Goal: Task Accomplishment & Management: Complete application form

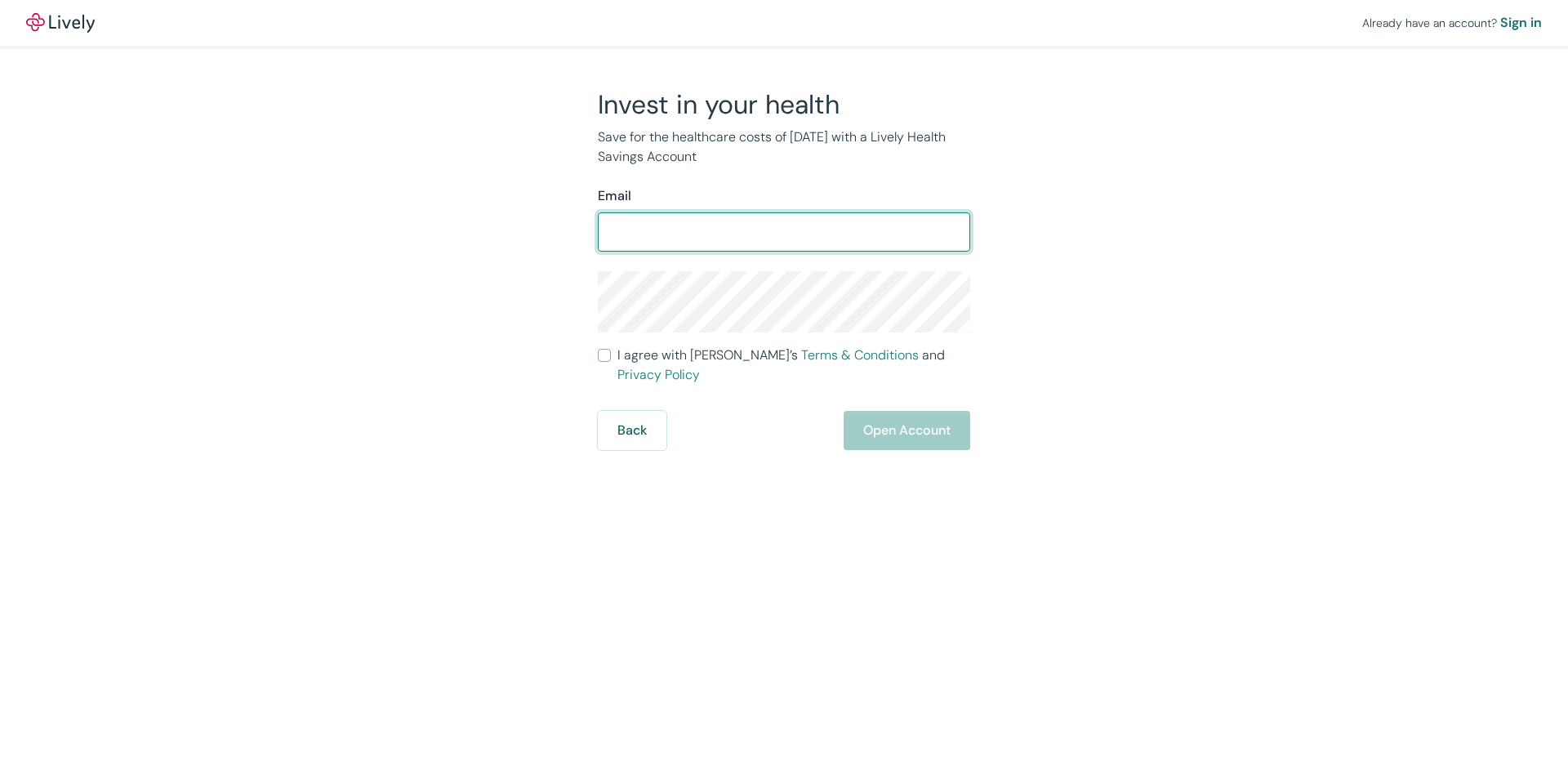
click at [671, 233] on input "Email" at bounding box center [784, 232] width 372 height 33
type input "[EMAIL_ADDRESS][DOMAIN_NAME]"
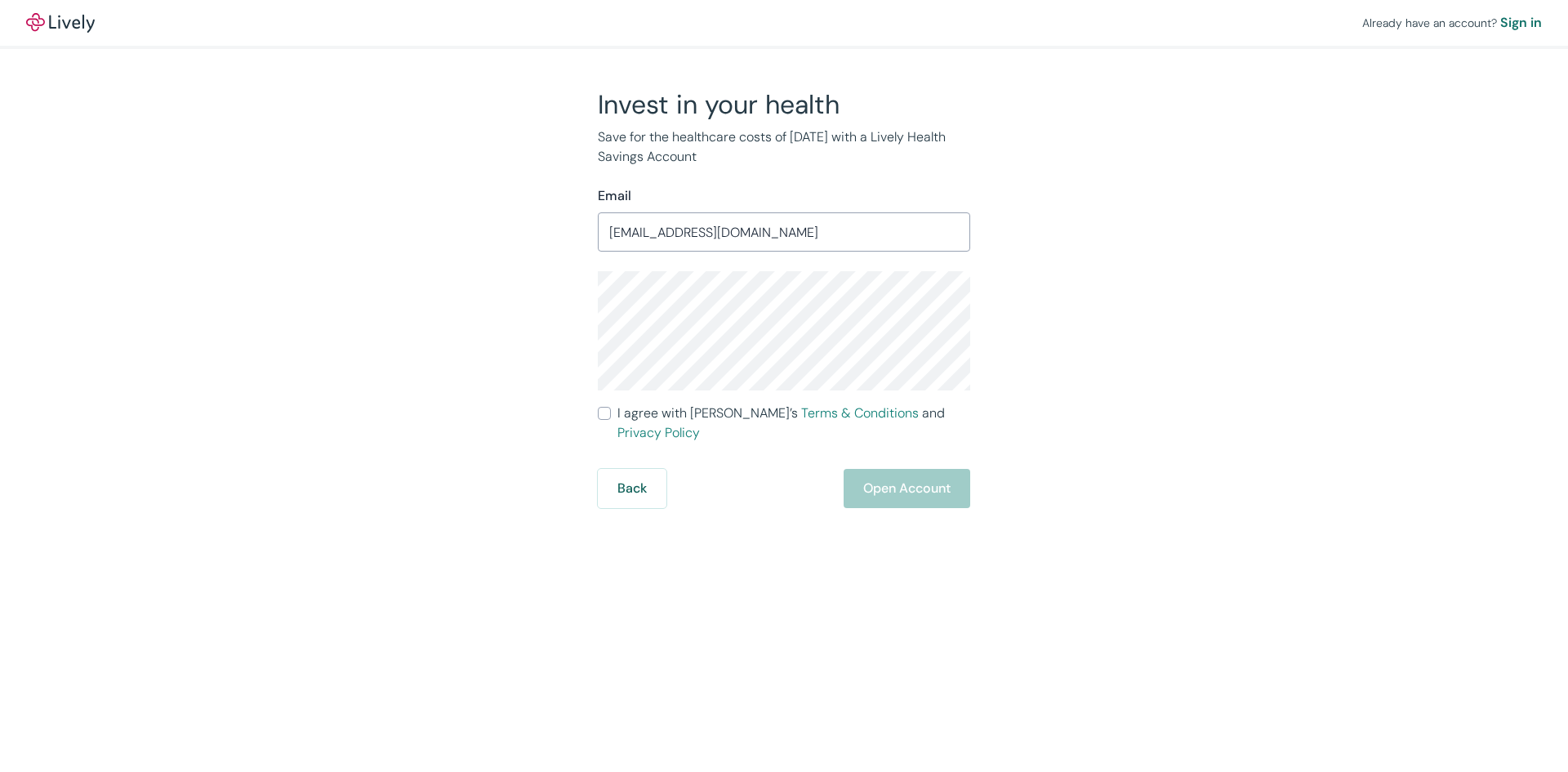
click at [1062, 274] on div "Invest in your health Save for the healthcare costs of [DATE] with a Lively Hea…" at bounding box center [774, 298] width 784 height 420
click at [603, 417] on input "I agree with Lively’s Terms & Conditions and Privacy Policy" at bounding box center [604, 413] width 13 height 13
checkbox input "true"
click at [899, 471] on button "Open Account" at bounding box center [907, 488] width 126 height 39
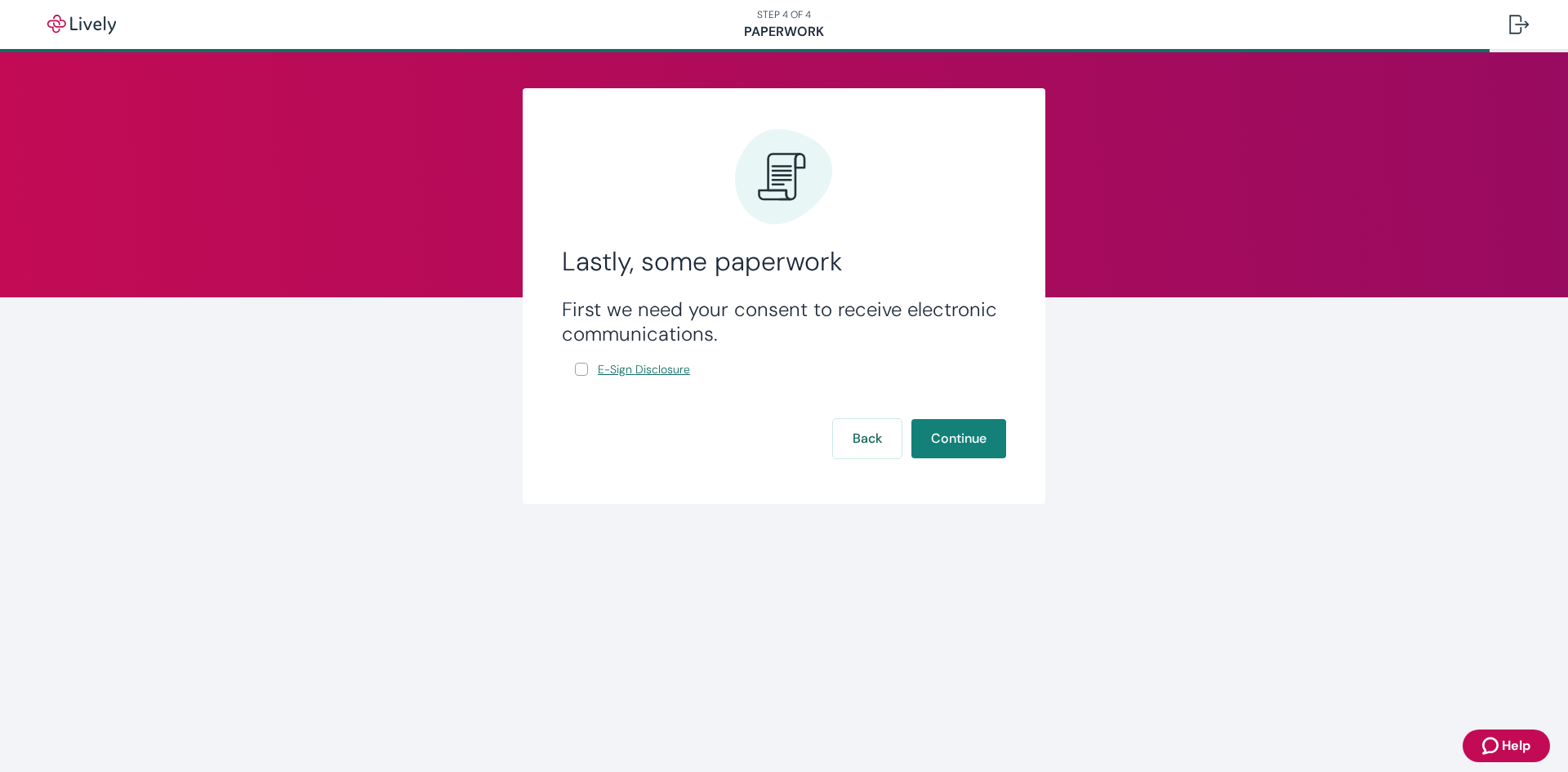
click at [670, 366] on span "E-Sign Disclosure" at bounding box center [644, 370] width 92 height 17
click at [580, 372] on input "E-Sign Disclosure" at bounding box center [581, 369] width 13 height 13
checkbox input "true"
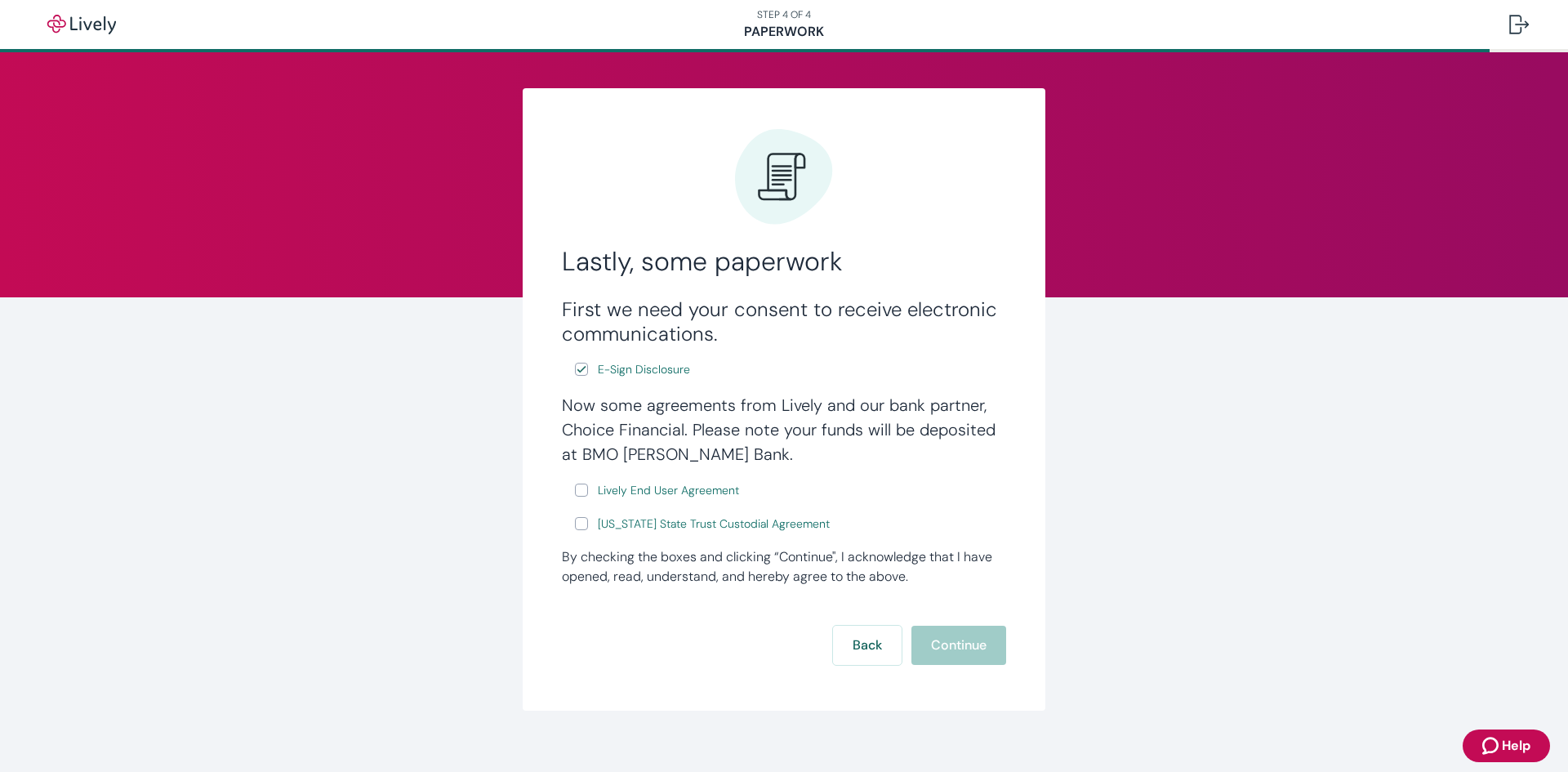
click at [575, 489] on input "Lively End User Agreement" at bounding box center [581, 490] width 13 height 13
checkbox input "true"
click at [579, 521] on input "Wyoming State Trust Custodial Agreement" at bounding box center [581, 523] width 13 height 13
checkbox input "true"
click at [911, 638] on button "Continue" at bounding box center [958, 645] width 95 height 39
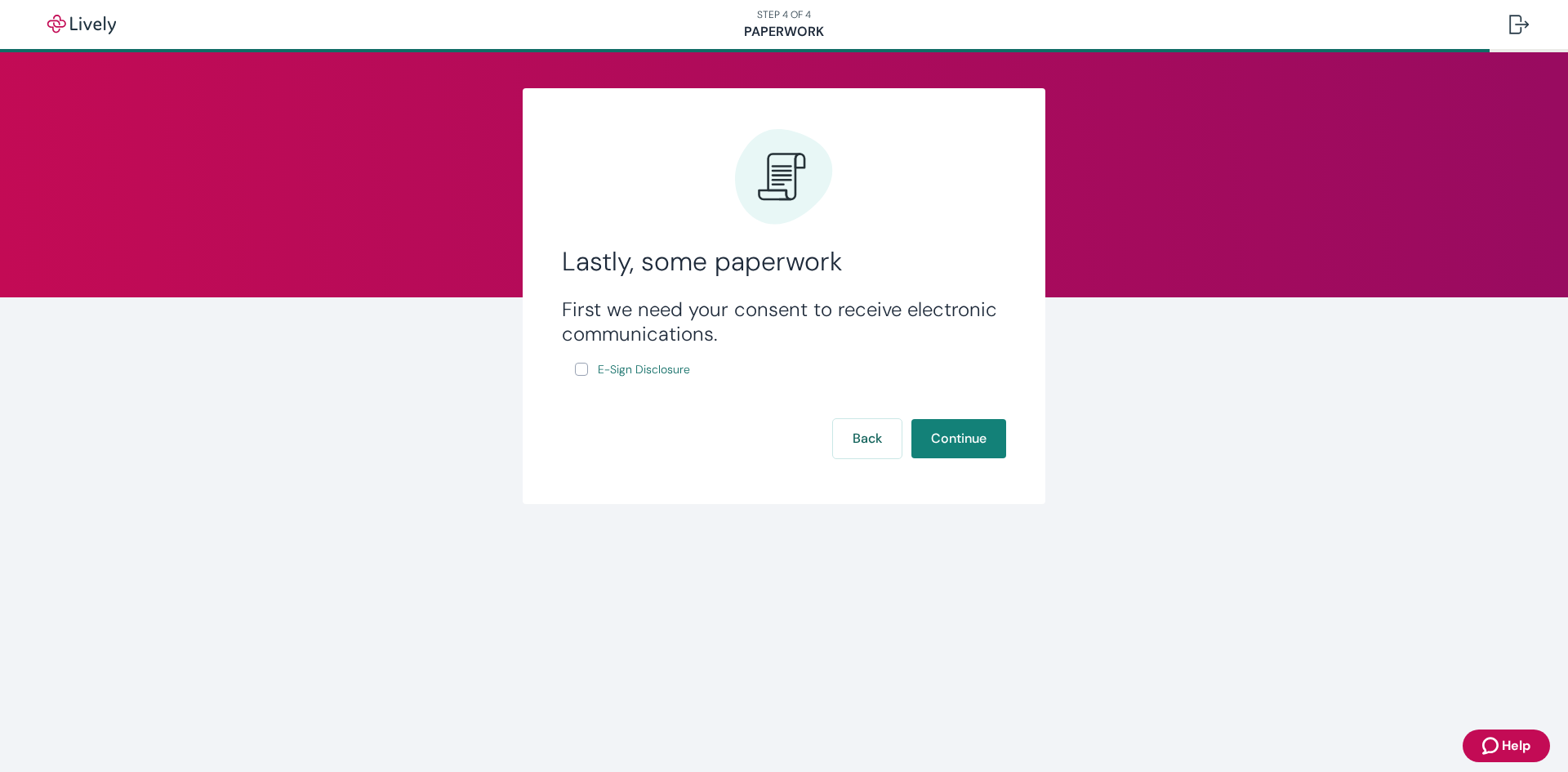
click at [583, 373] on input "E-Sign Disclosure" at bounding box center [581, 369] width 13 height 13
checkbox input "true"
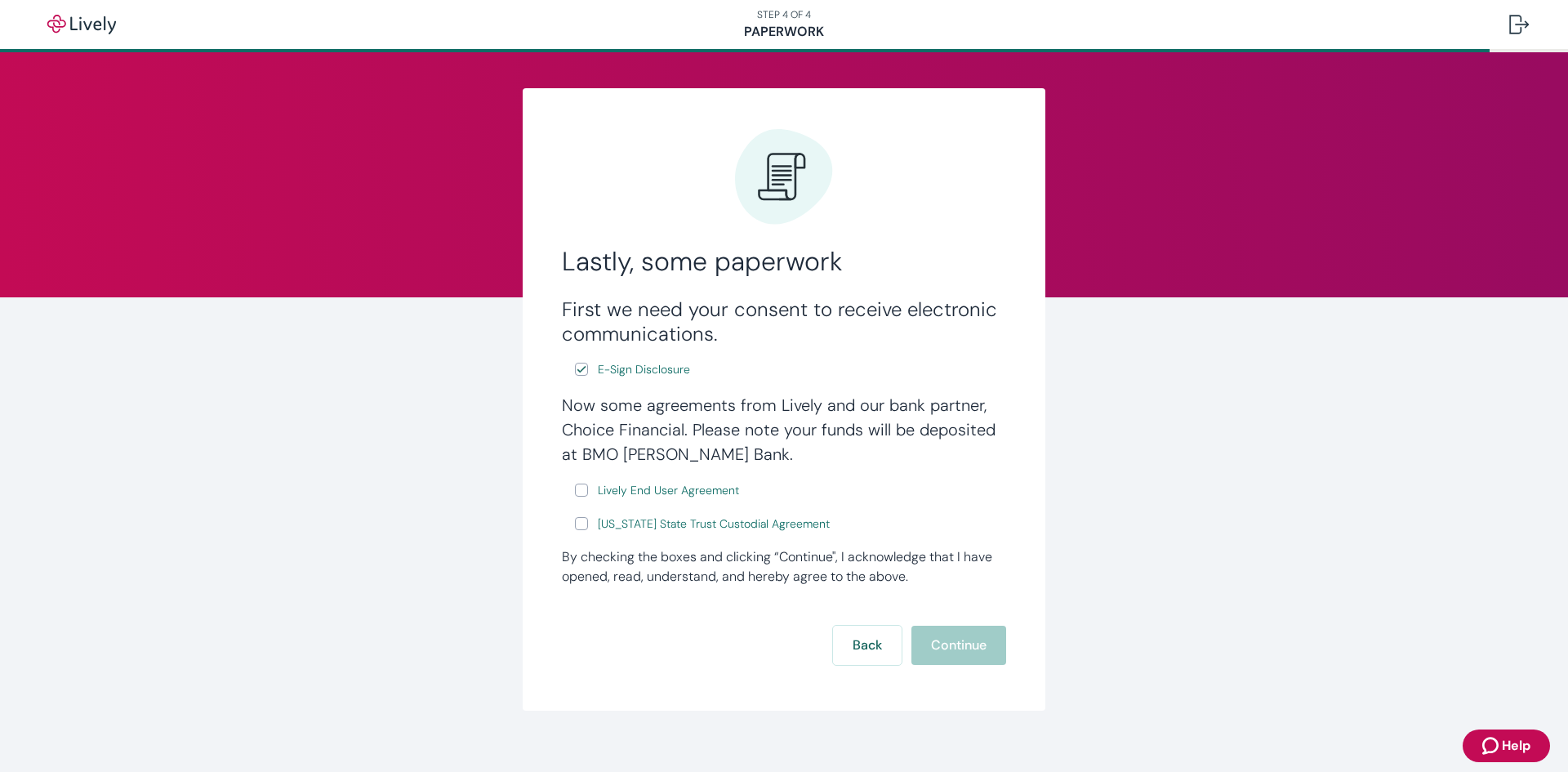
click at [575, 493] on input "Lively End User Agreement" at bounding box center [581, 490] width 13 height 13
checkbox input "true"
click at [579, 526] on input "Wyoming State Trust Custodial Agreement" at bounding box center [581, 523] width 13 height 13
checkbox input "true"
click at [629, 490] on span "Lively End User Agreement" at bounding box center [668, 491] width 141 height 17
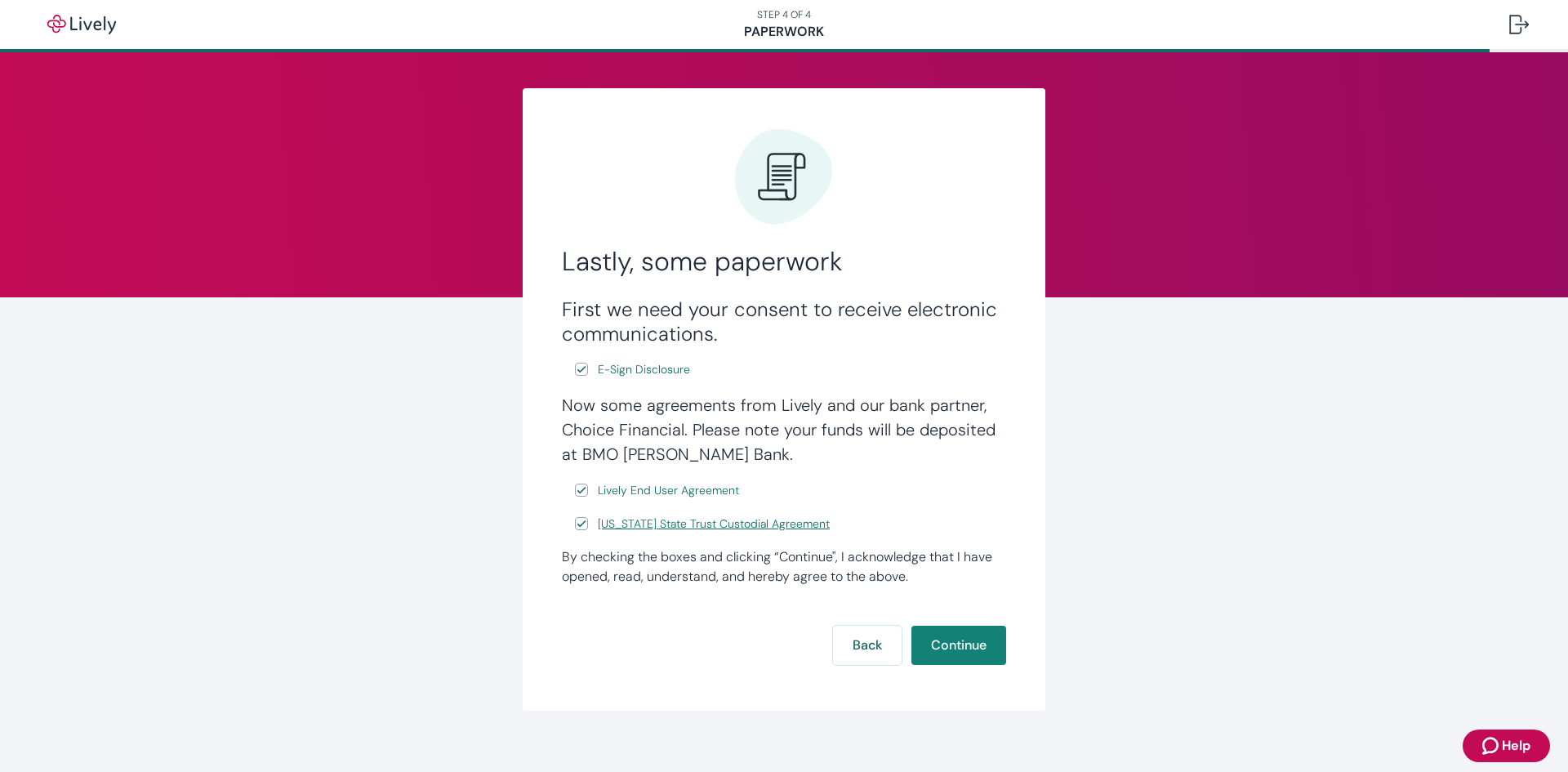
click at [710, 517] on span "Wyoming State Trust Custodial Agreement" at bounding box center [714, 524] width 232 height 17
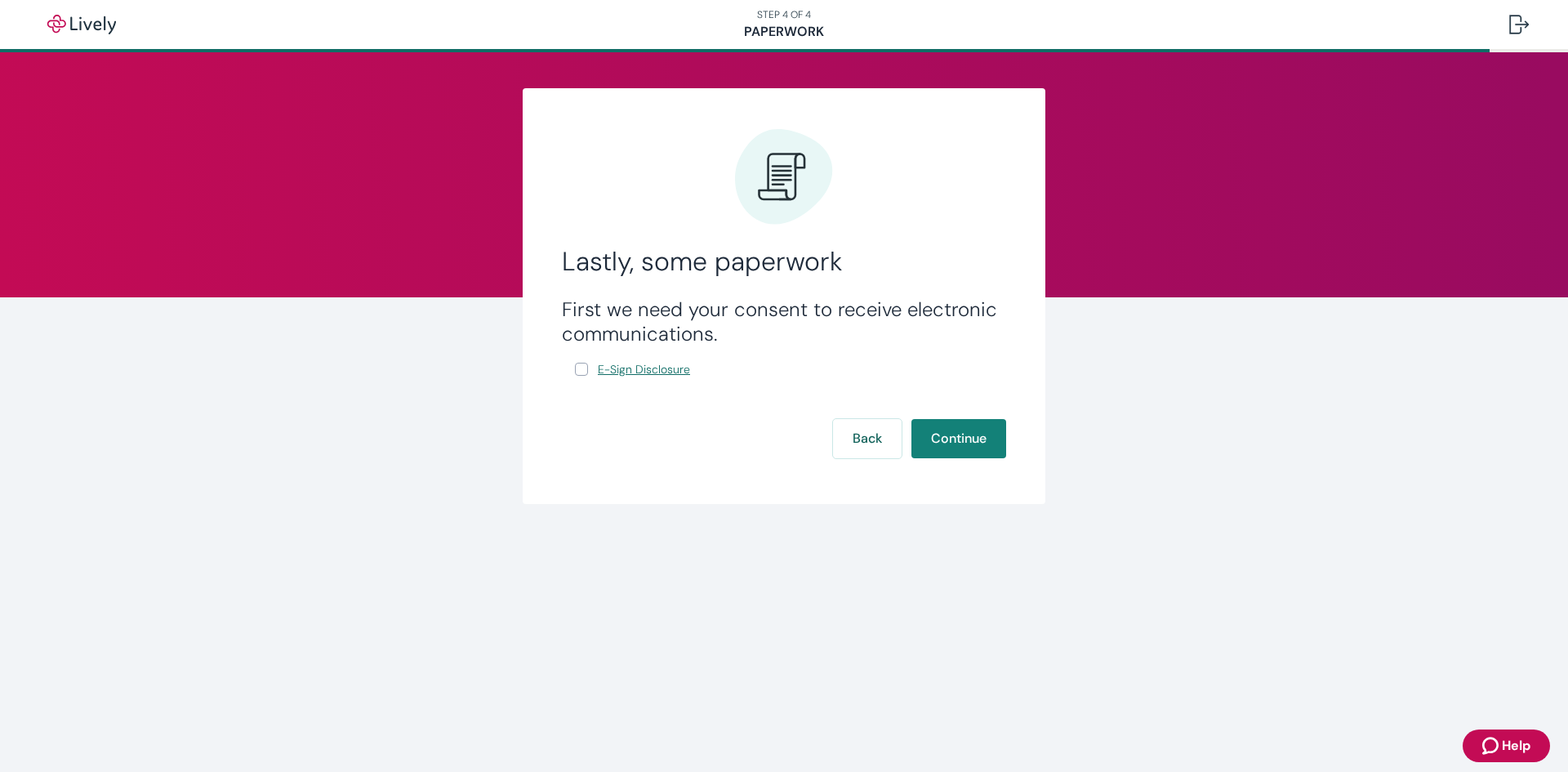
click at [662, 373] on span "E-Sign Disclosure" at bounding box center [644, 370] width 92 height 17
click at [584, 372] on input "E-Sign Disclosure" at bounding box center [581, 369] width 13 height 13
checkbox input "true"
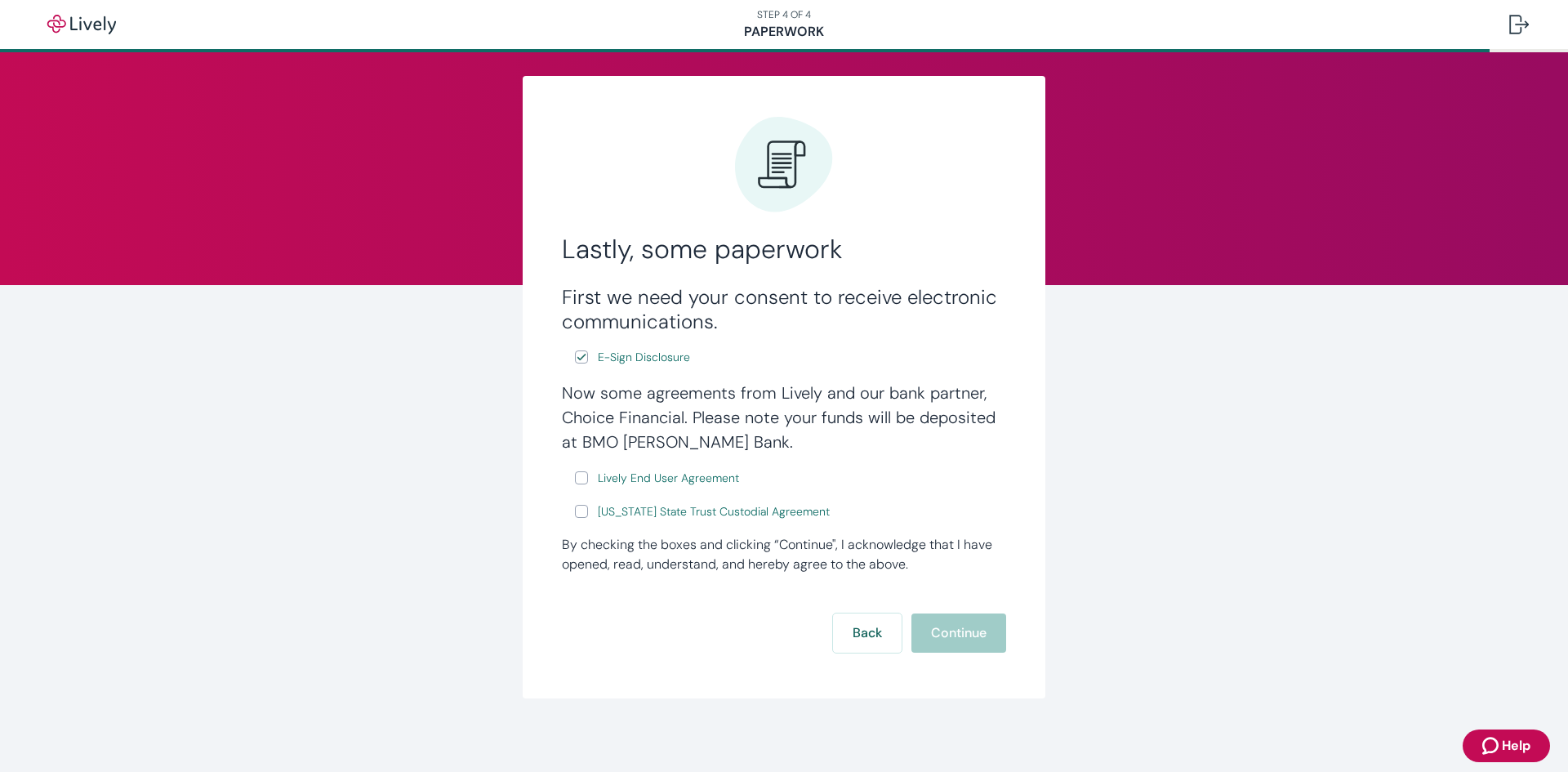
scroll to position [17, 0]
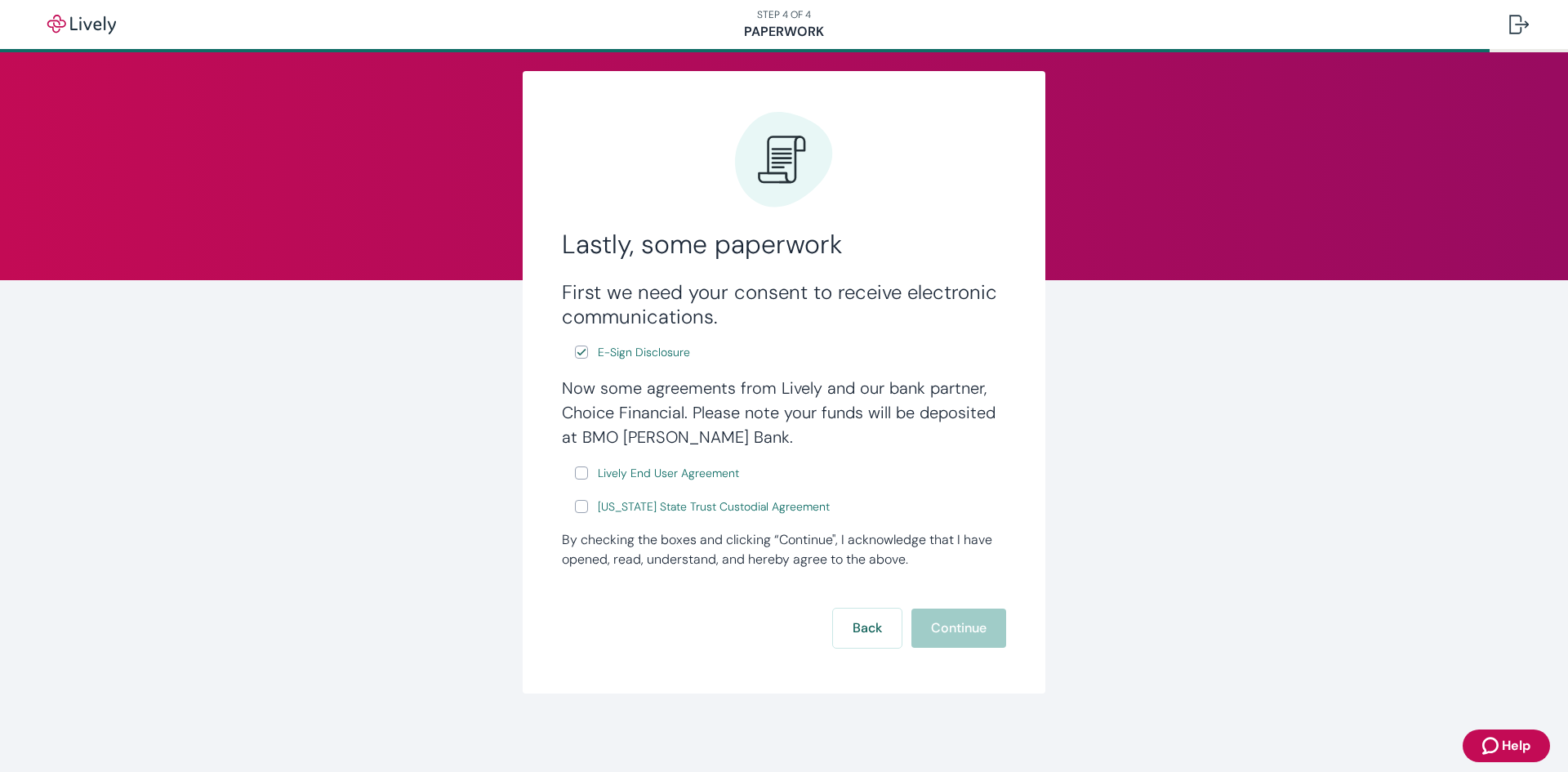
drag, startPoint x: 579, startPoint y: 474, endPoint x: 578, endPoint y: 483, distance: 9.1
click at [579, 474] on input "Lively End User Agreement" at bounding box center [581, 473] width 13 height 13
checkbox input "true"
click at [575, 512] on input "Wyoming State Trust Custodial Agreement" at bounding box center [581, 506] width 13 height 13
checkbox input "true"
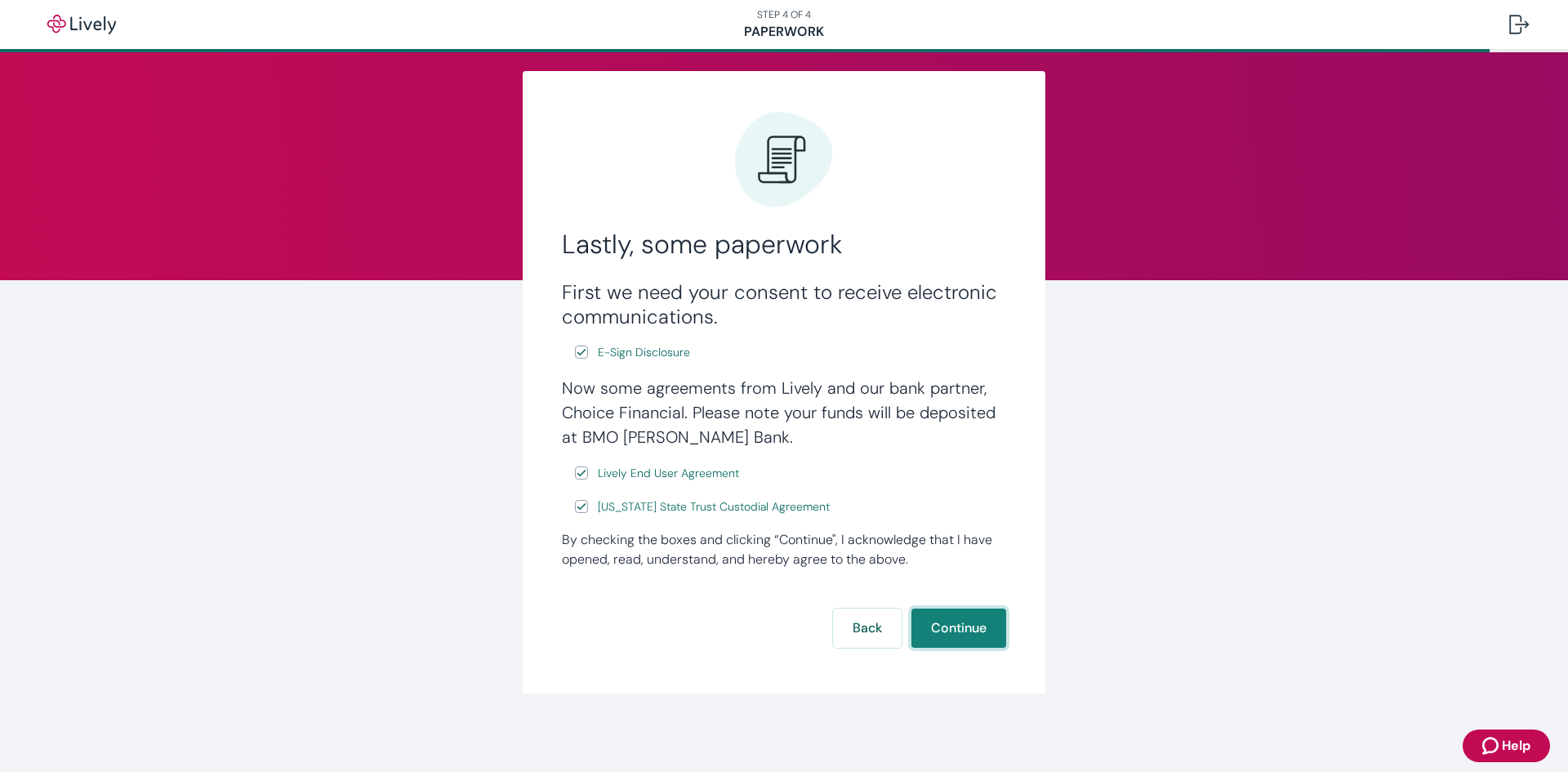
click at [947, 625] on button "Continue" at bounding box center [958, 628] width 95 height 39
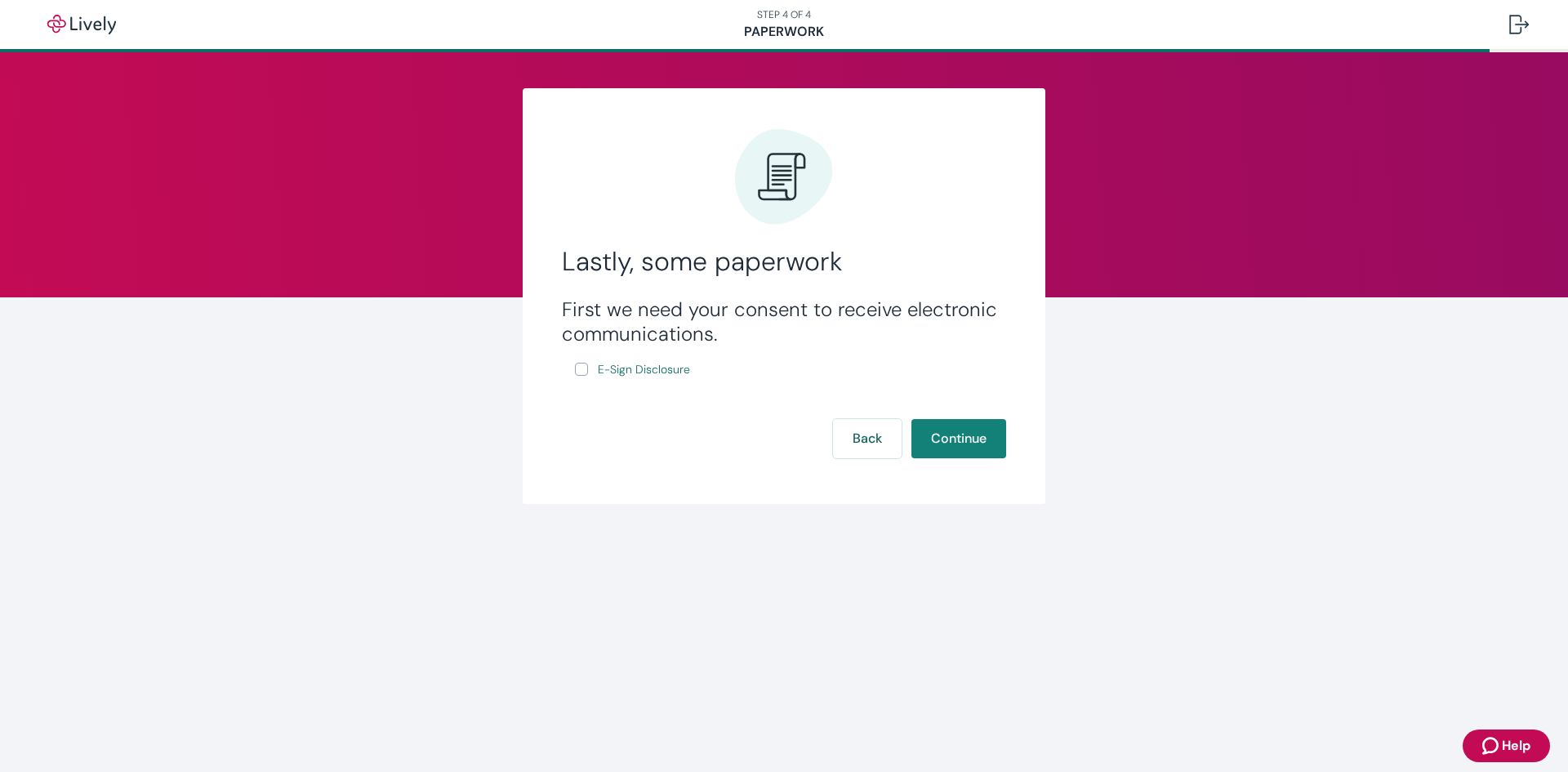
click at [579, 372] on input "E-Sign Disclosure" at bounding box center [581, 369] width 13 height 13
checkbox input "true"
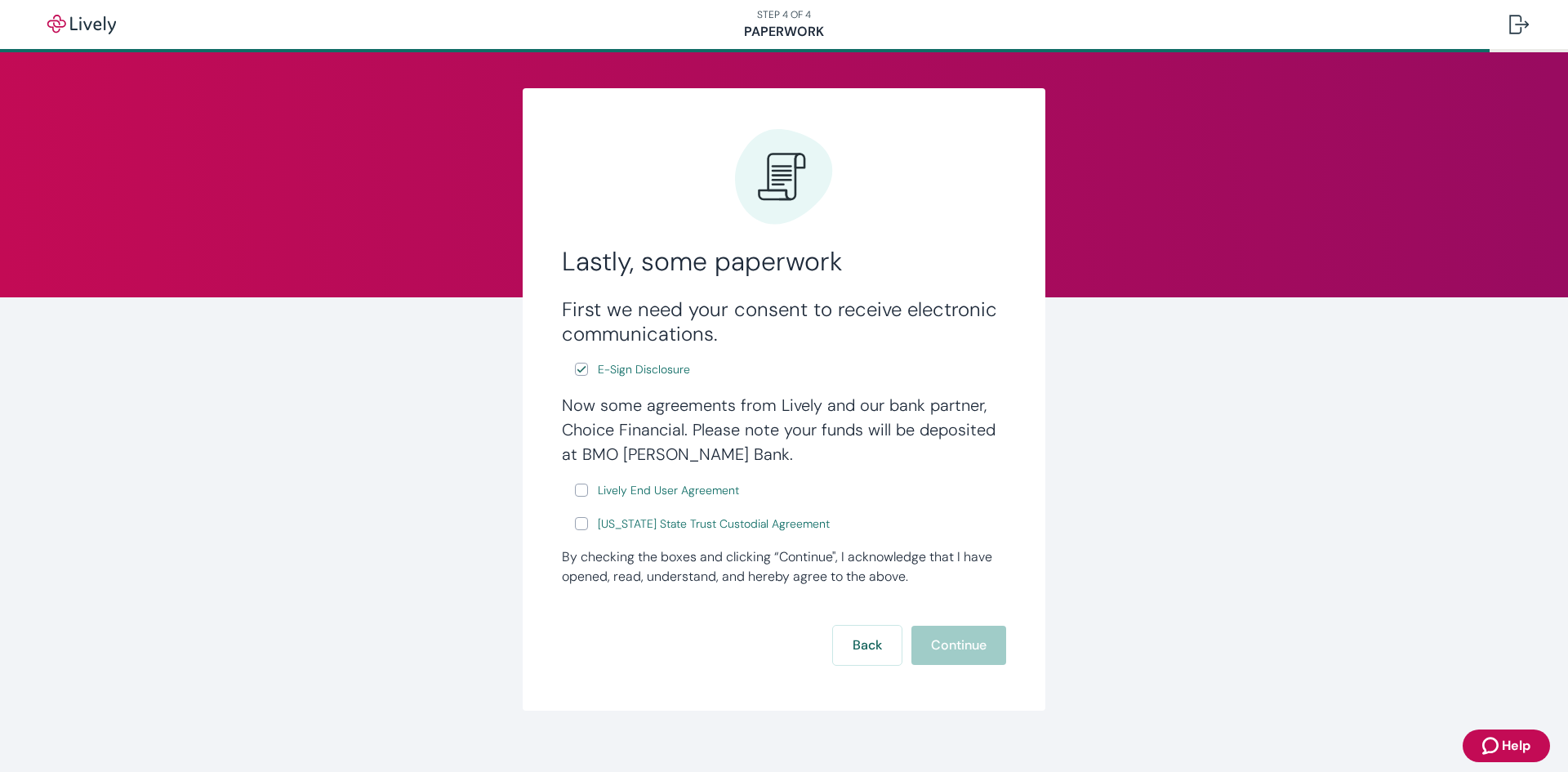
click at [581, 486] on input "Lively End User Agreement" at bounding box center [581, 490] width 13 height 13
checkbox input "true"
click at [575, 527] on input "[US_STATE] State Trust Custodial Agreement" at bounding box center [581, 523] width 13 height 13
checkbox input "true"
click at [962, 645] on button "Continue" at bounding box center [958, 645] width 95 height 39
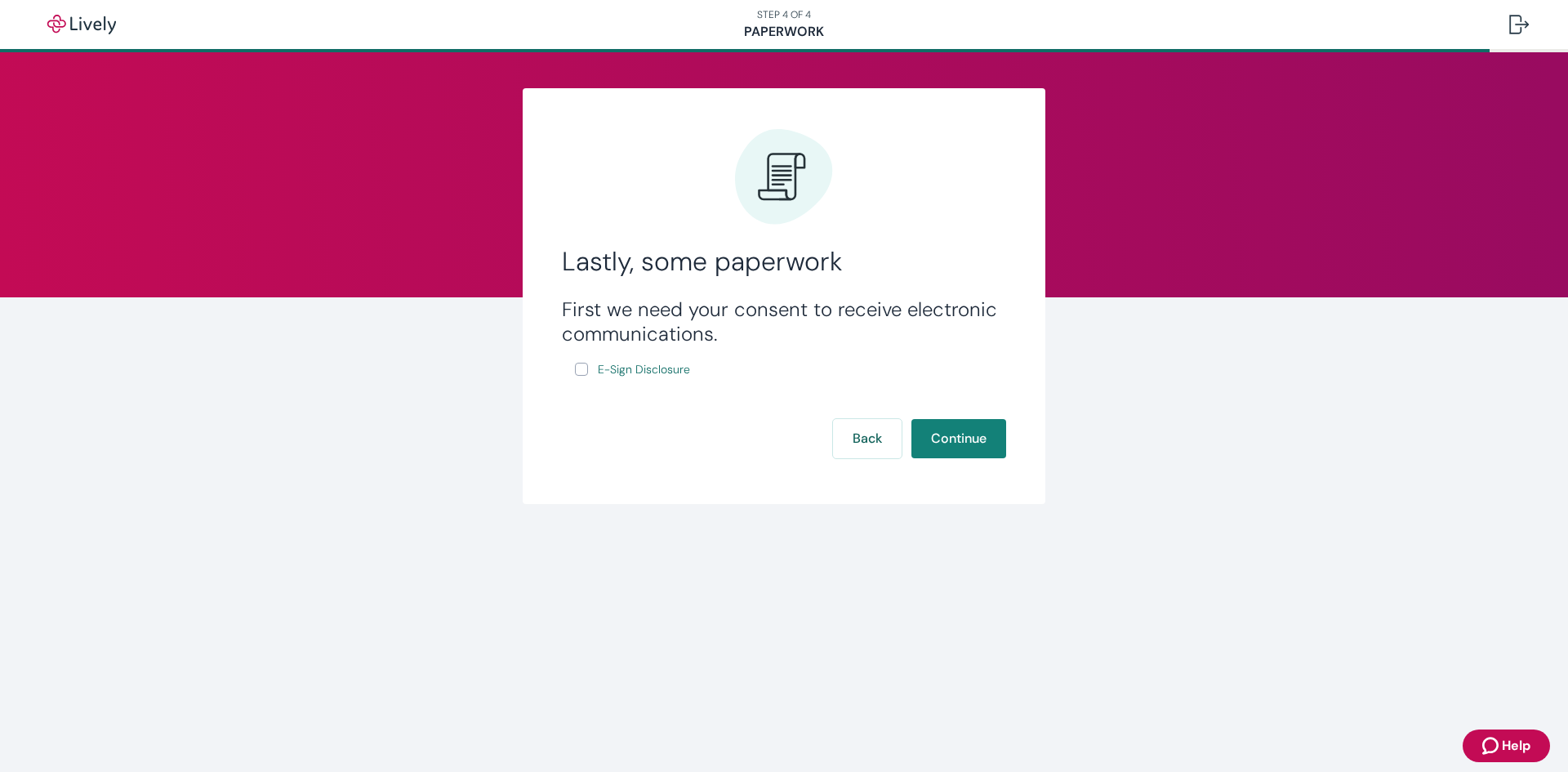
click at [586, 373] on input "E-Sign Disclosure" at bounding box center [581, 369] width 13 height 13
checkbox input "true"
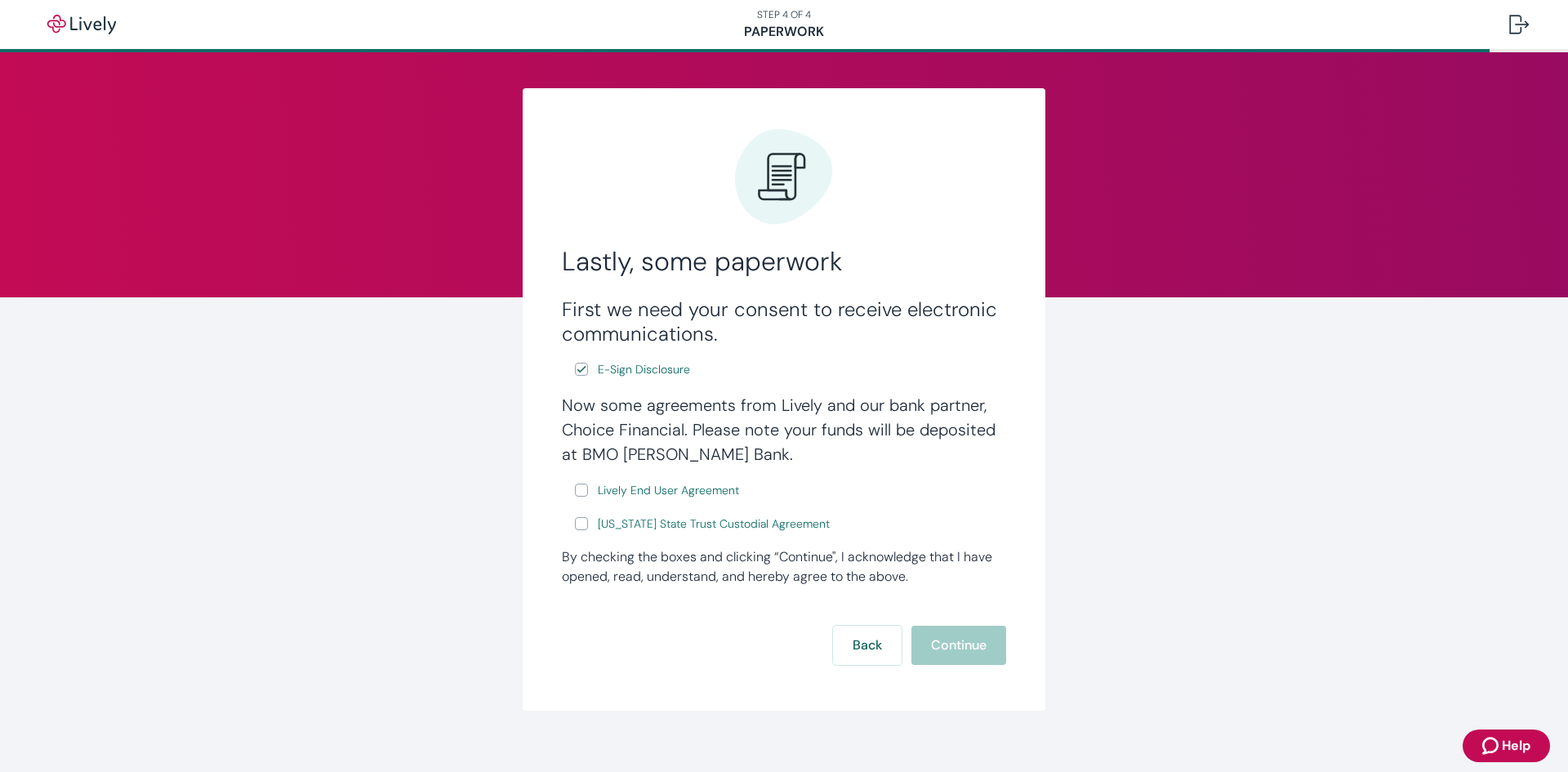
click at [575, 493] on input "Lively End User Agreement" at bounding box center [581, 490] width 13 height 13
checkbox input "true"
click at [577, 520] on input "[US_STATE] State Trust Custodial Agreement" at bounding box center [581, 523] width 13 height 13
checkbox input "true"
click at [936, 644] on button "Continue" at bounding box center [958, 645] width 95 height 39
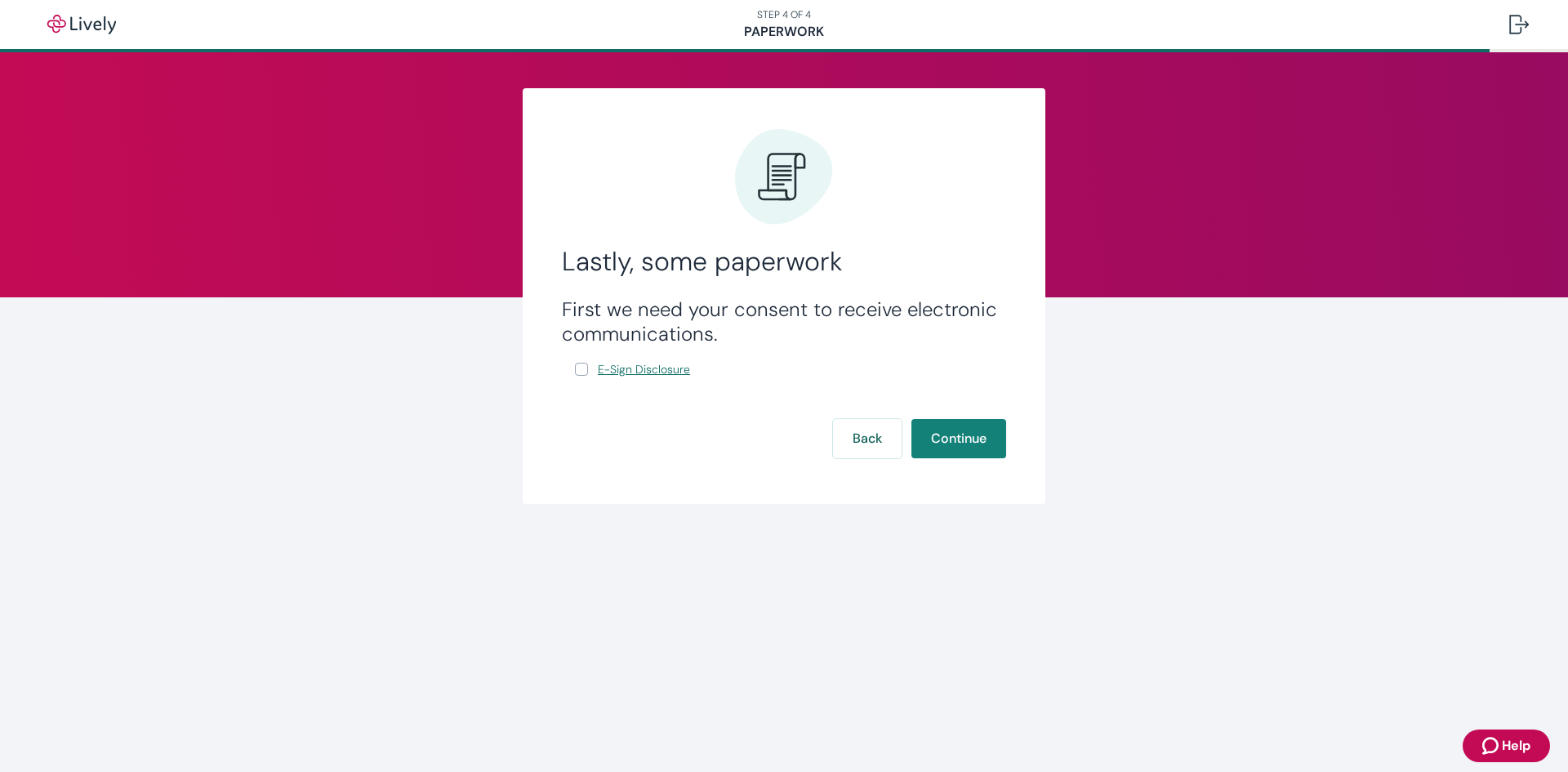
click at [662, 364] on span "E-Sign Disclosure" at bounding box center [644, 370] width 92 height 17
click at [586, 367] on input "E-Sign Disclosure" at bounding box center [581, 369] width 13 height 13
checkbox input "true"
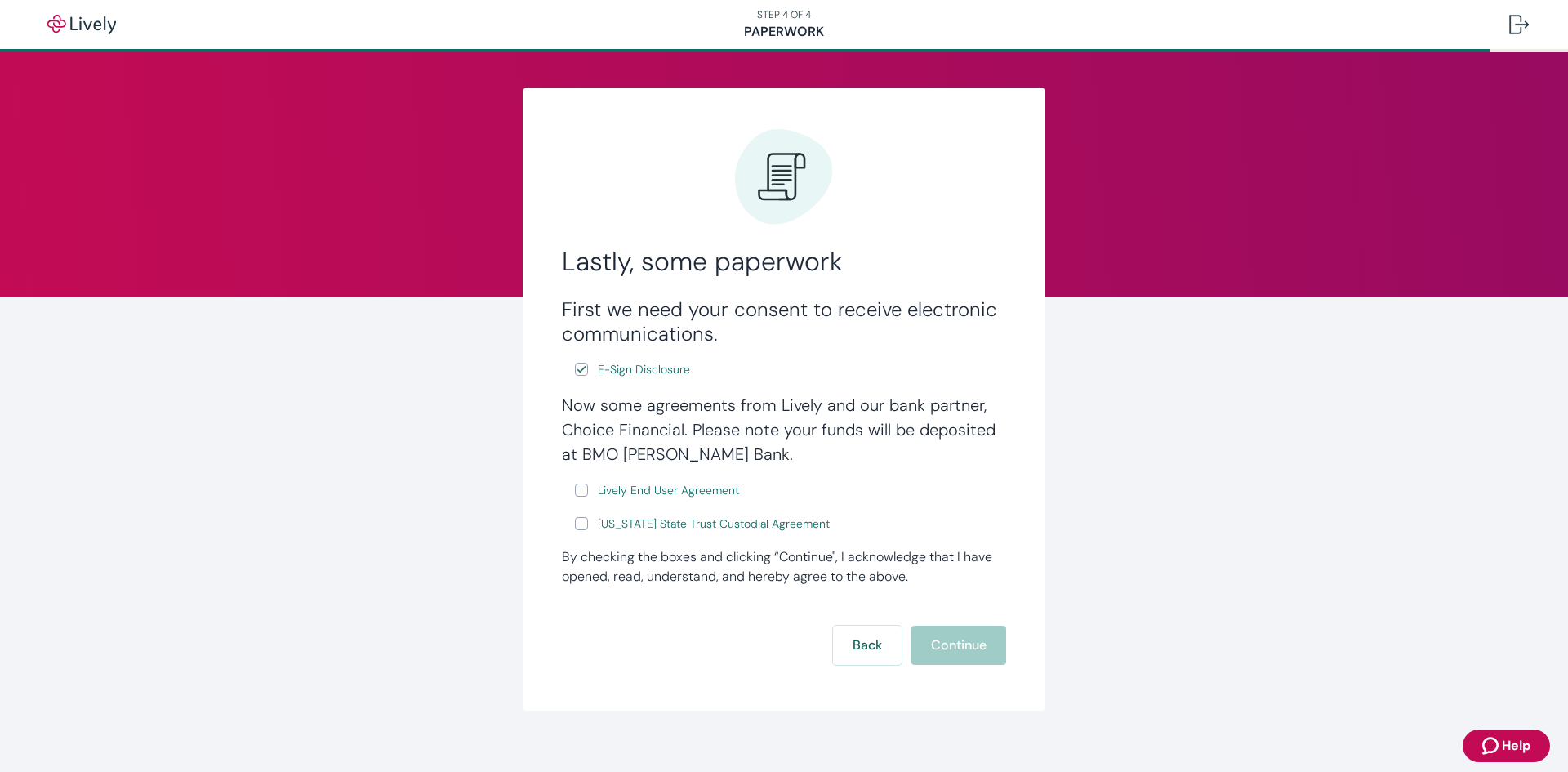
click at [575, 488] on input "Lively End User Agreement" at bounding box center [581, 490] width 13 height 13
checkbox input "true"
click at [575, 520] on input "[US_STATE] State Trust Custodial Agreement" at bounding box center [581, 523] width 13 height 13
checkbox input "true"
click at [952, 648] on button "Continue" at bounding box center [958, 645] width 95 height 39
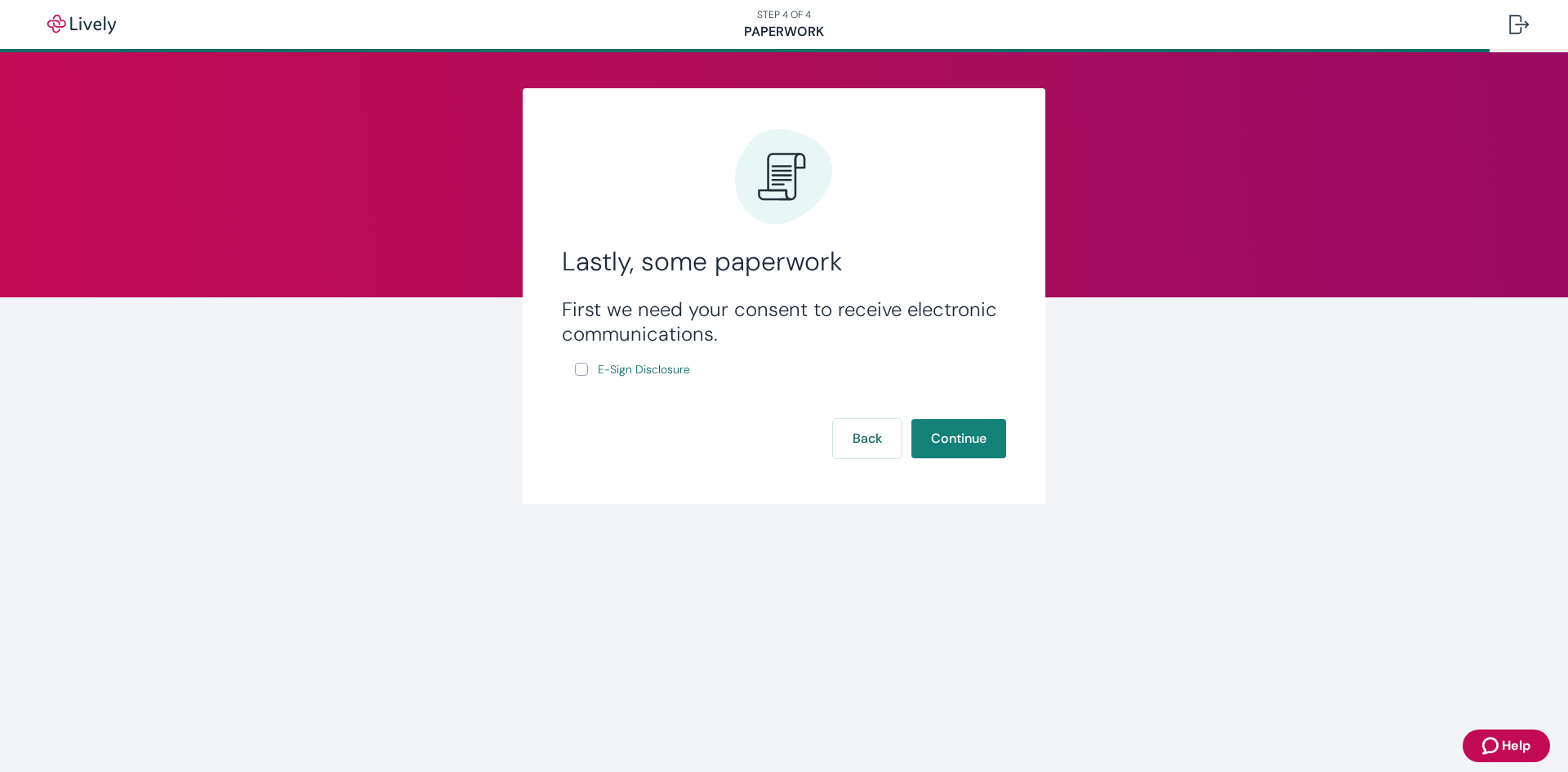
click at [580, 373] on input "E-Sign Disclosure" at bounding box center [581, 369] width 13 height 13
checkbox input "true"
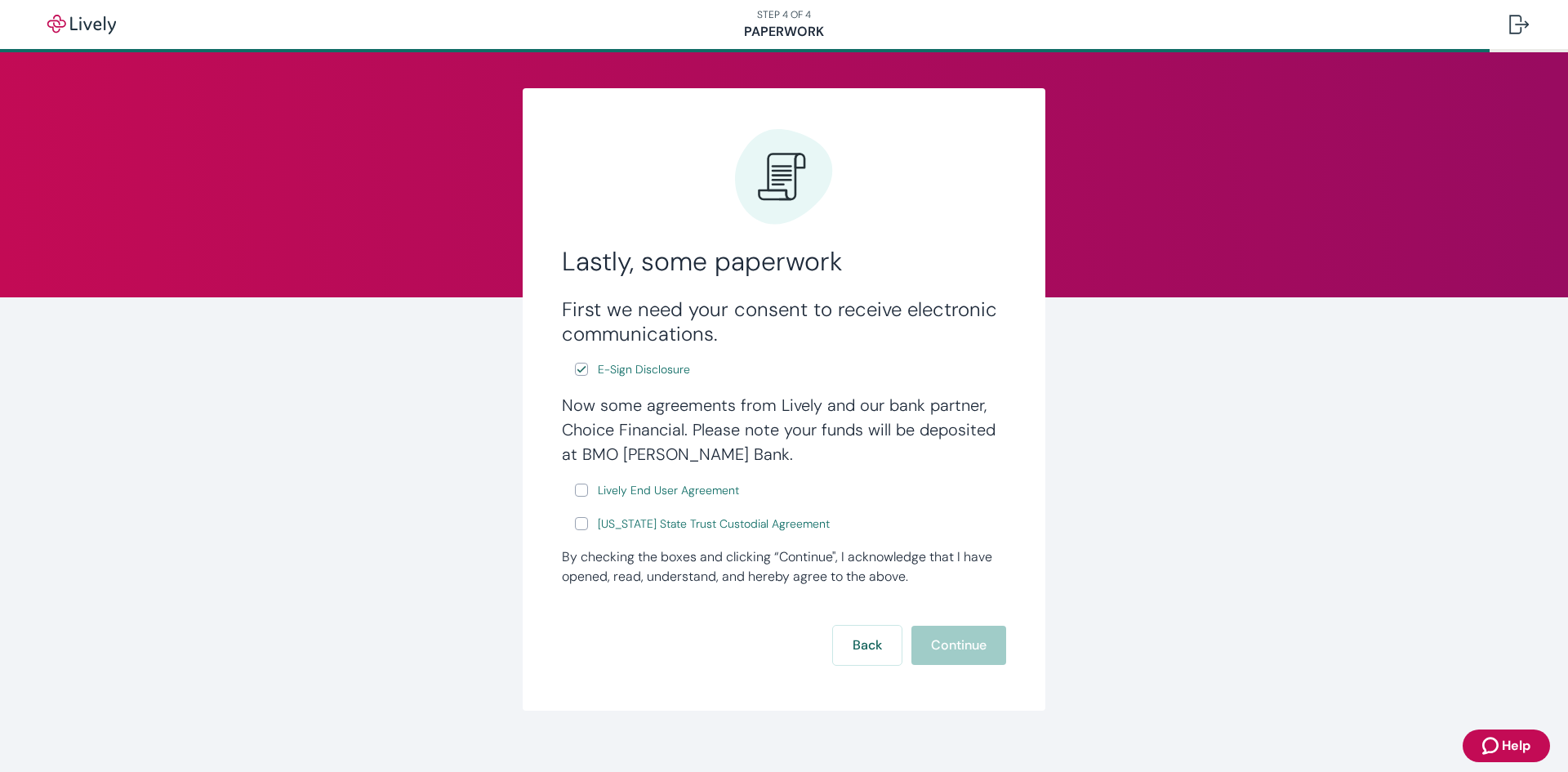
click at [575, 486] on input "Lively End User Agreement" at bounding box center [581, 490] width 13 height 13
checkbox input "true"
click at [575, 526] on input "[US_STATE] State Trust Custodial Agreement" at bounding box center [581, 523] width 13 height 13
checkbox input "true"
click at [951, 635] on button "Continue" at bounding box center [958, 645] width 95 height 39
